Goal: Obtain resource: Obtain resource

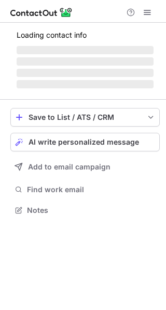
scroll to position [226, 166]
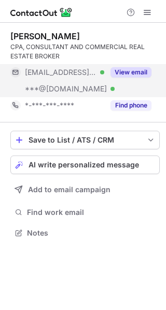
click at [121, 71] on button "View email" at bounding box center [130, 72] width 41 height 10
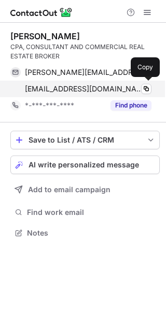
click at [121, 89] on div "dale_anthony@msn.com Verified" at bounding box center [88, 88] width 126 height 9
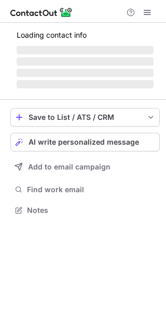
scroll to position [200, 166]
